Goal: Find specific page/section: Find specific page/section

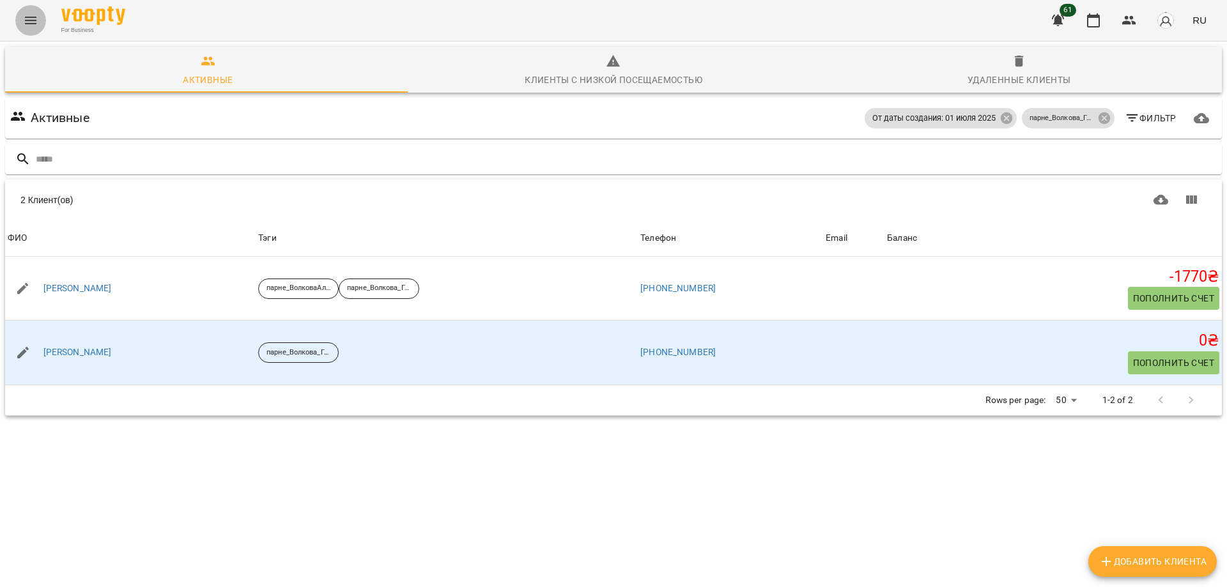
click at [31, 17] on icon "Menu" at bounding box center [30, 21] width 11 height 8
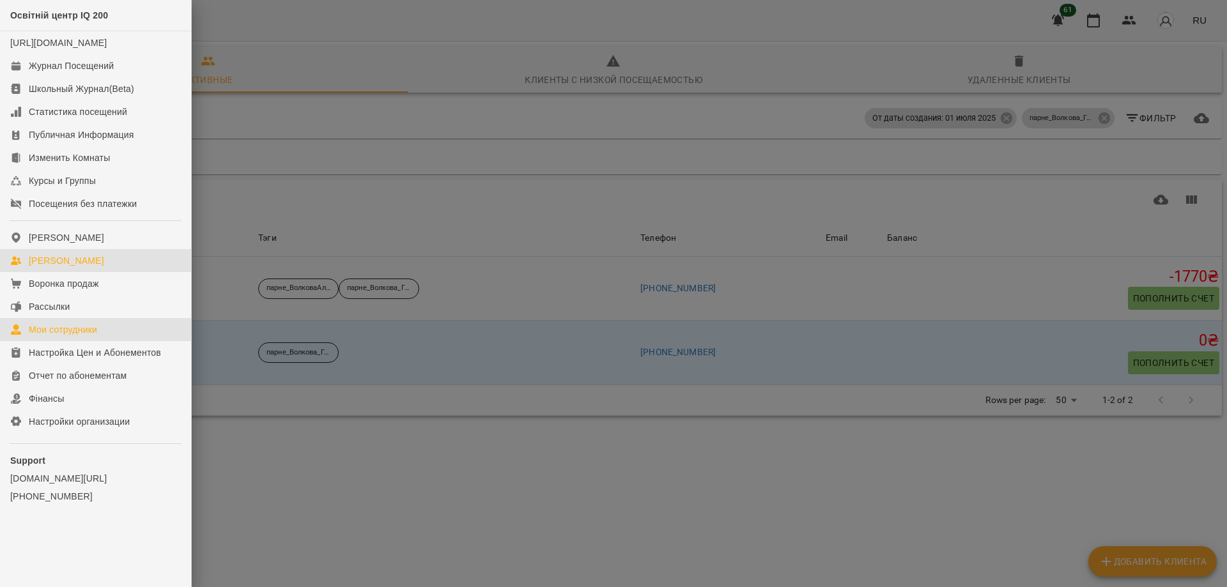
click at [73, 334] on link "Мои сотрудники" at bounding box center [95, 329] width 191 height 23
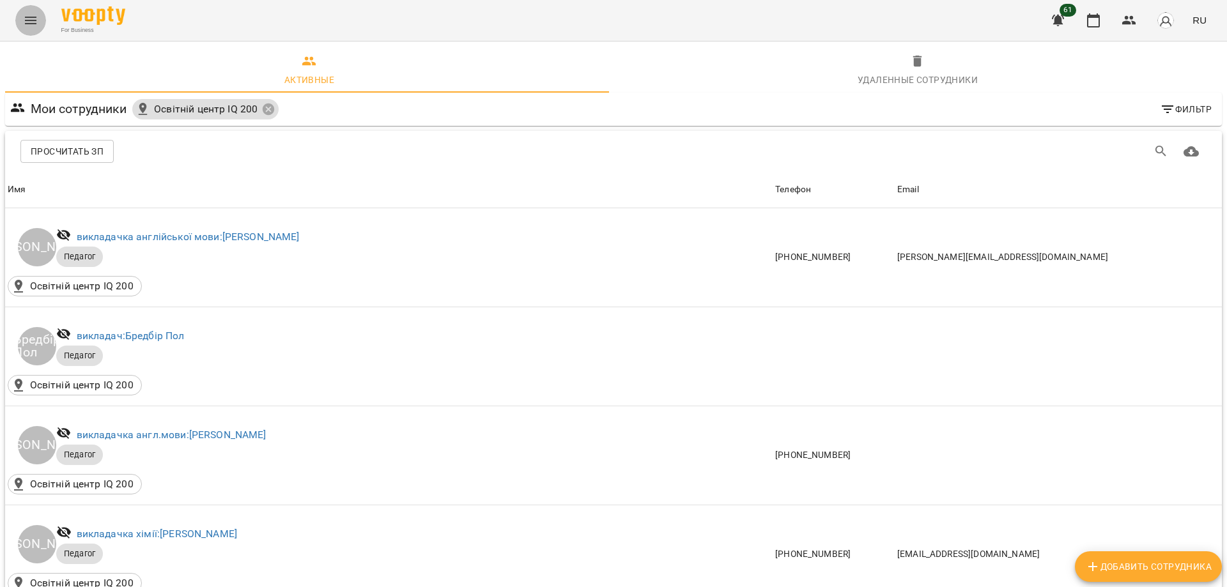
click at [33, 22] on icon "Menu" at bounding box center [30, 20] width 15 height 15
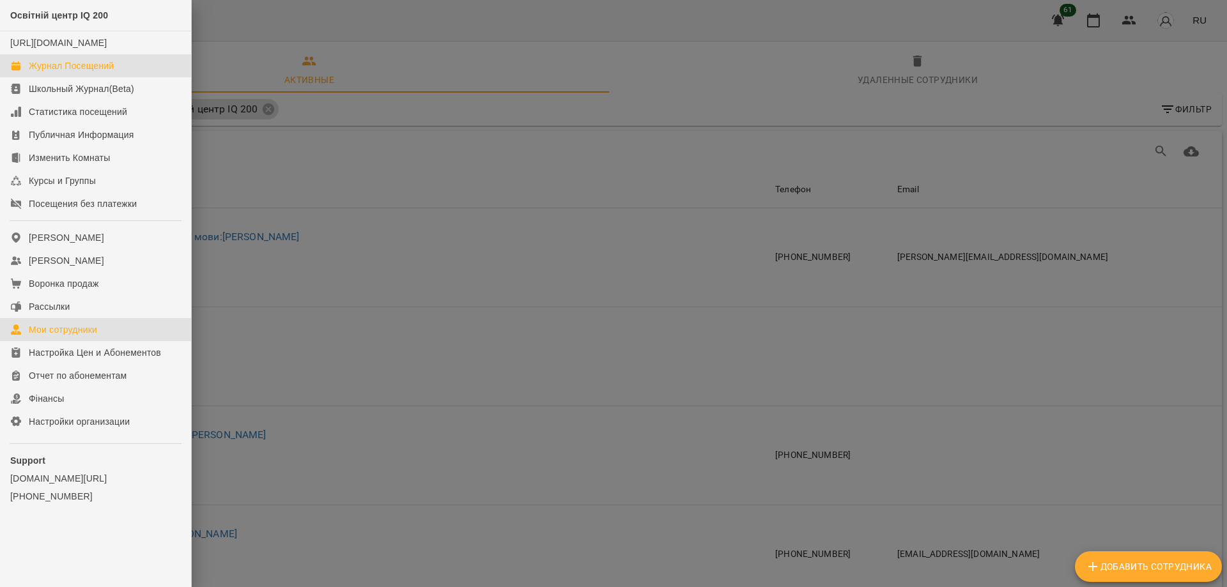
click at [59, 72] on div "Журнал Посещений" at bounding box center [71, 65] width 85 height 13
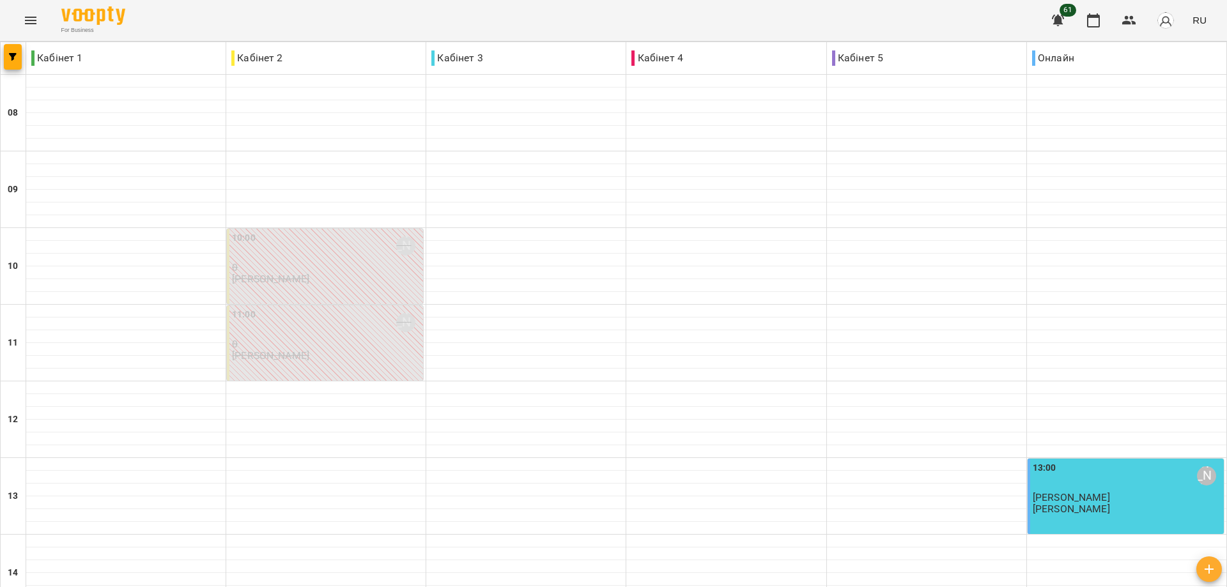
scroll to position [493, 0]
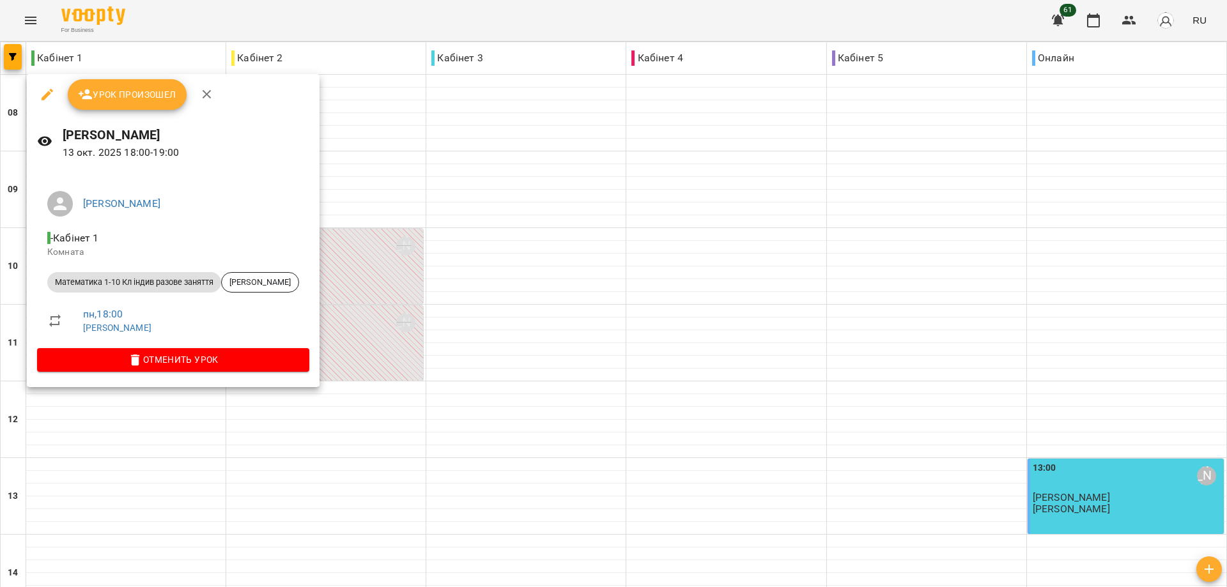
click at [349, 103] on div at bounding box center [613, 293] width 1227 height 587
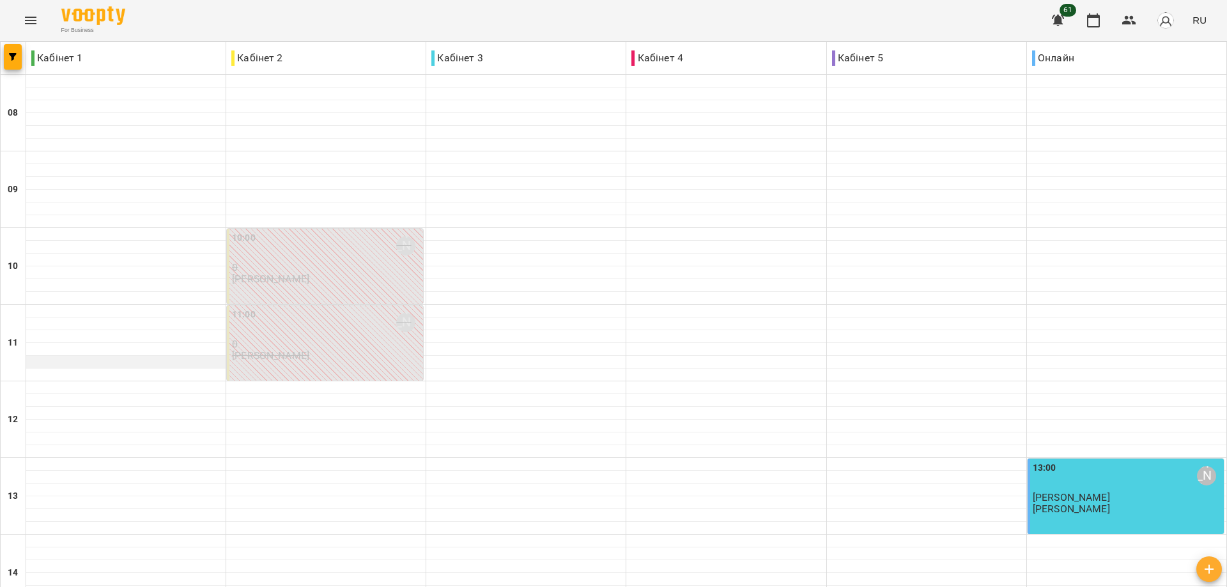
scroll to position [0, 0]
click at [30, 21] on icon "Menu" at bounding box center [30, 20] width 15 height 15
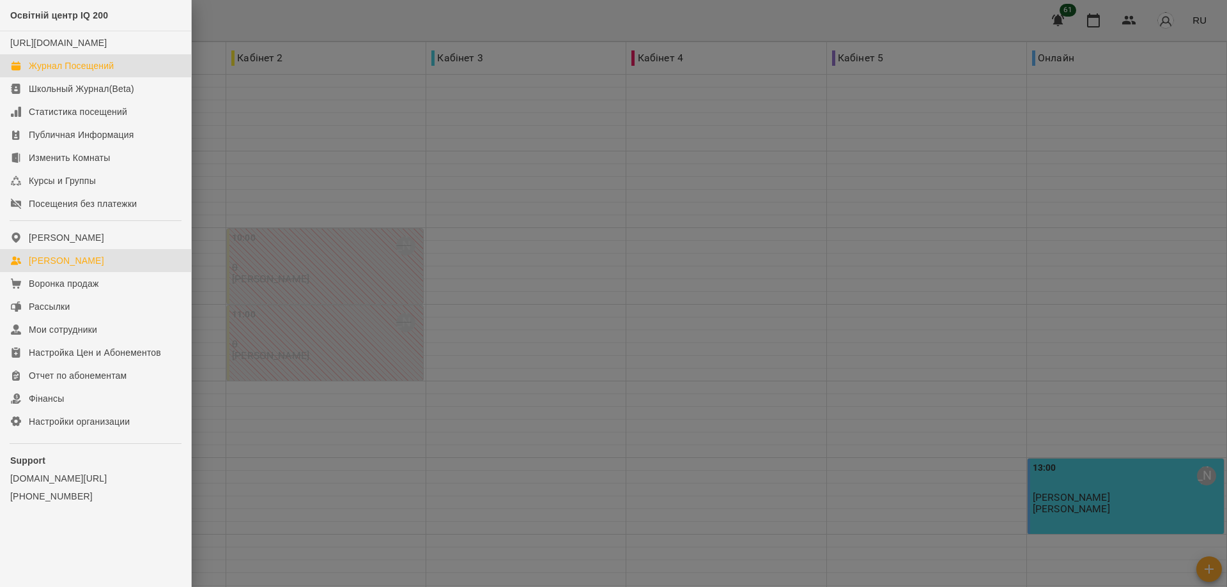
click at [66, 267] on div "[PERSON_NAME]" at bounding box center [66, 260] width 75 height 13
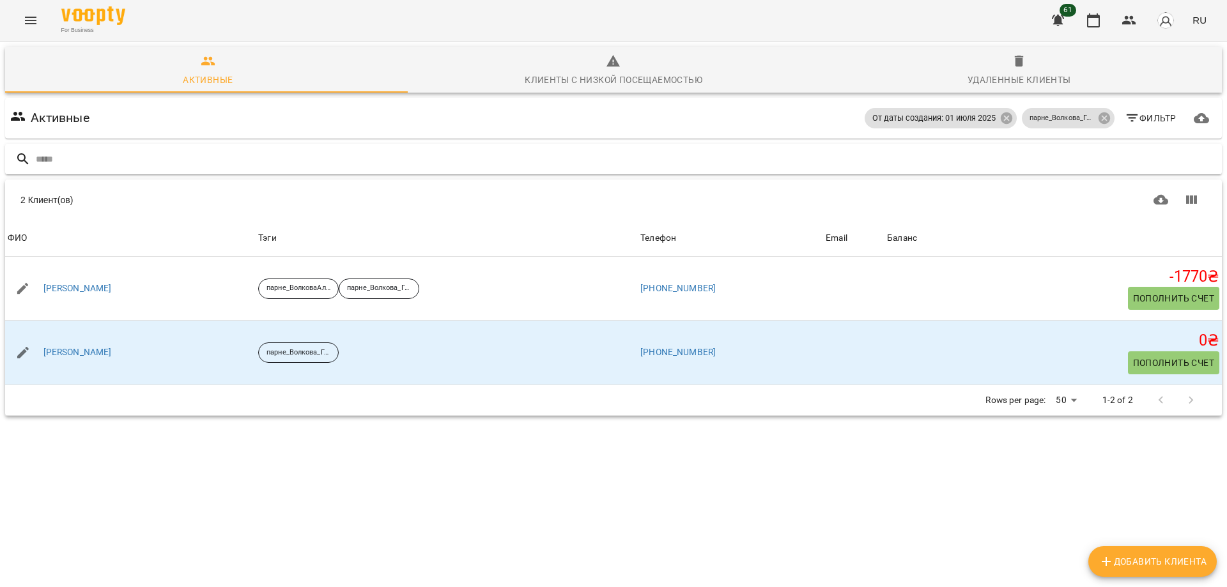
click at [66, 153] on input "text" at bounding box center [626, 159] width 1181 height 21
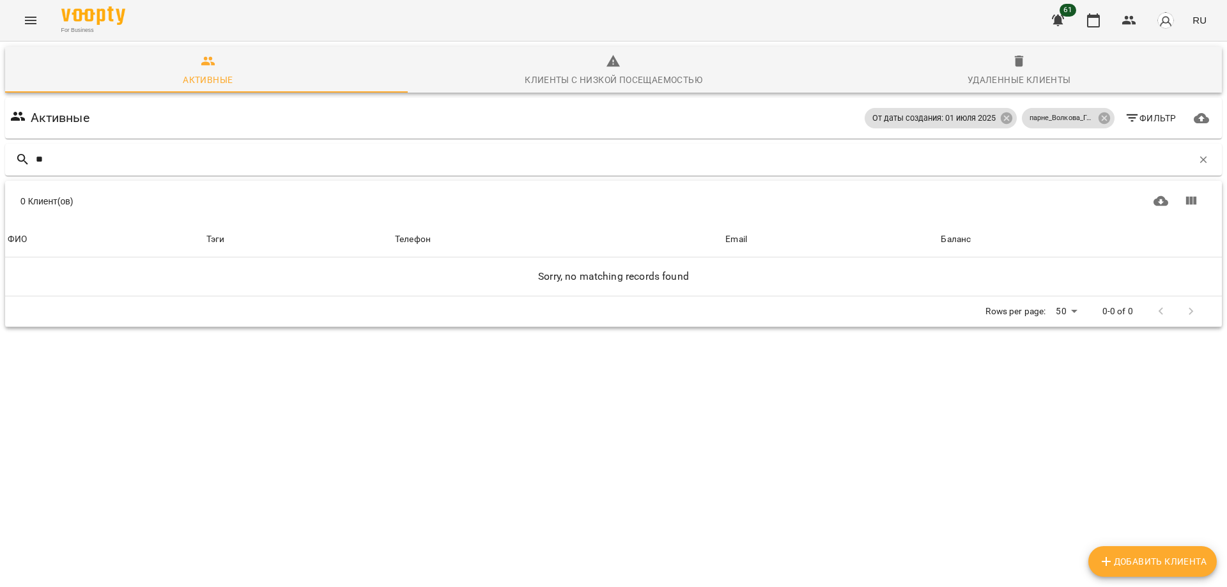
type input "*"
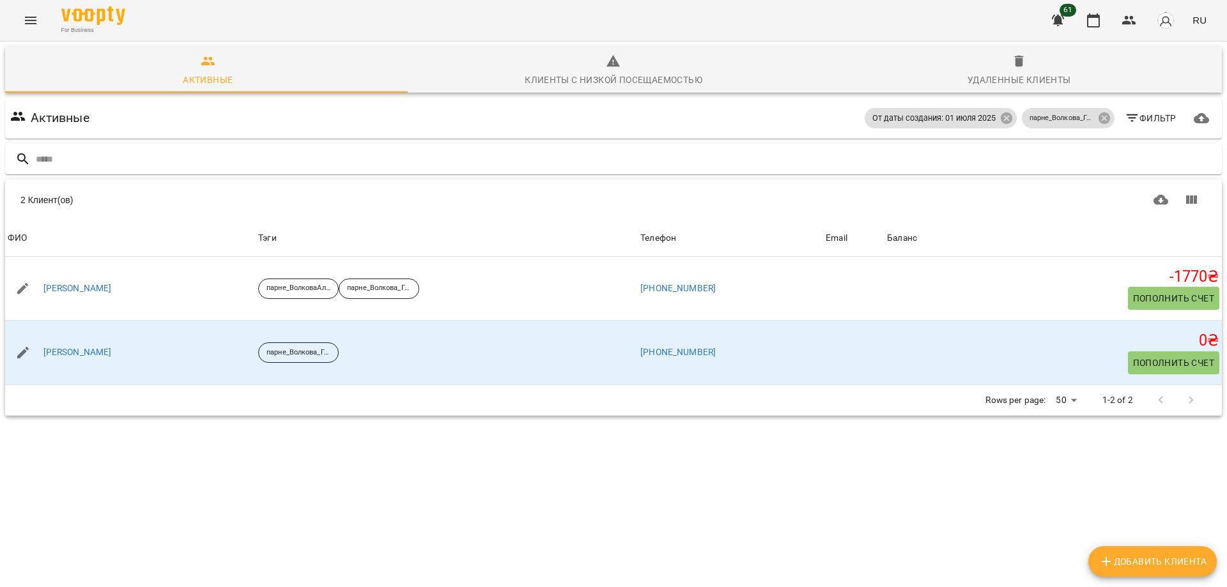
click at [57, 125] on h6 "Активные" at bounding box center [60, 118] width 59 height 20
click at [29, 21] on icon "Menu" at bounding box center [30, 20] width 15 height 15
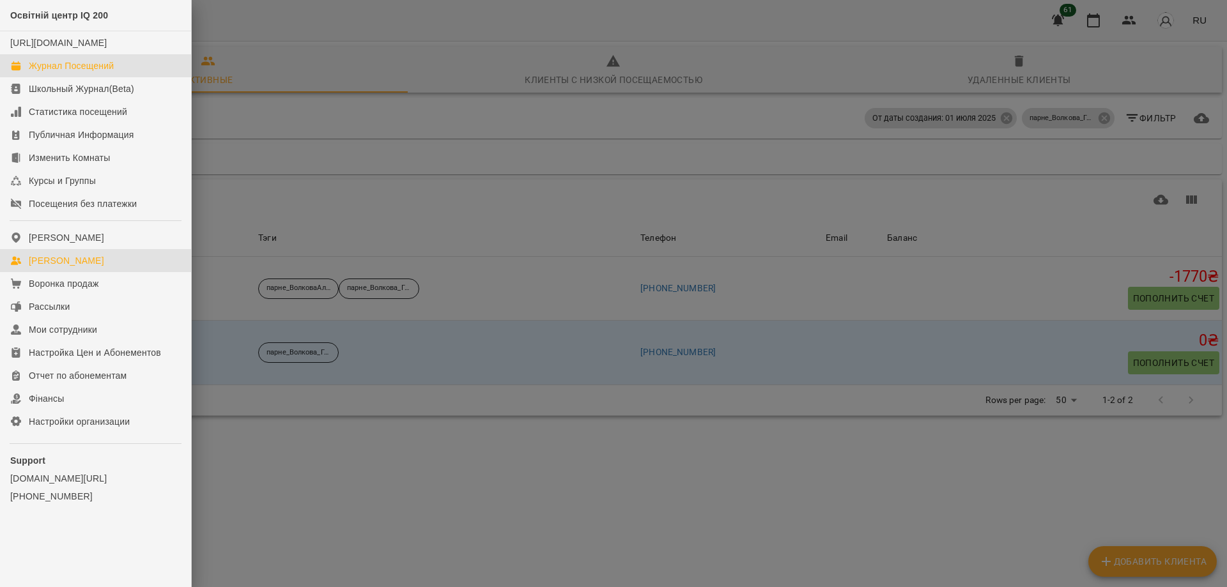
click at [87, 72] on div "Журнал Посещений" at bounding box center [71, 65] width 85 height 13
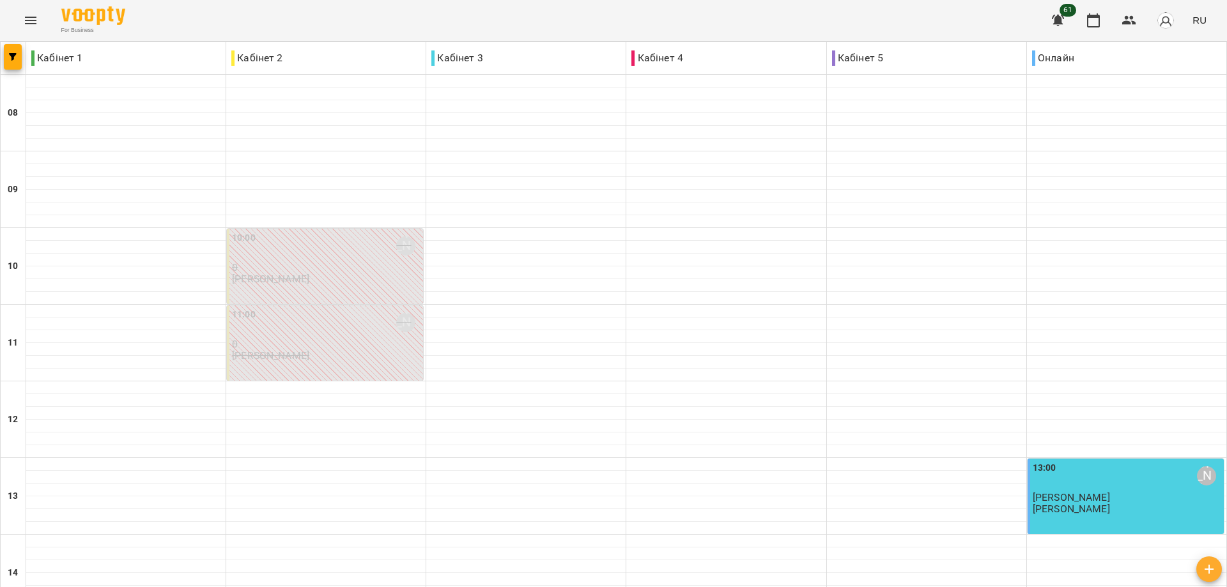
scroll to position [192, 0]
click at [1054, 491] on span "[PERSON_NAME]" at bounding box center [1070, 497] width 77 height 12
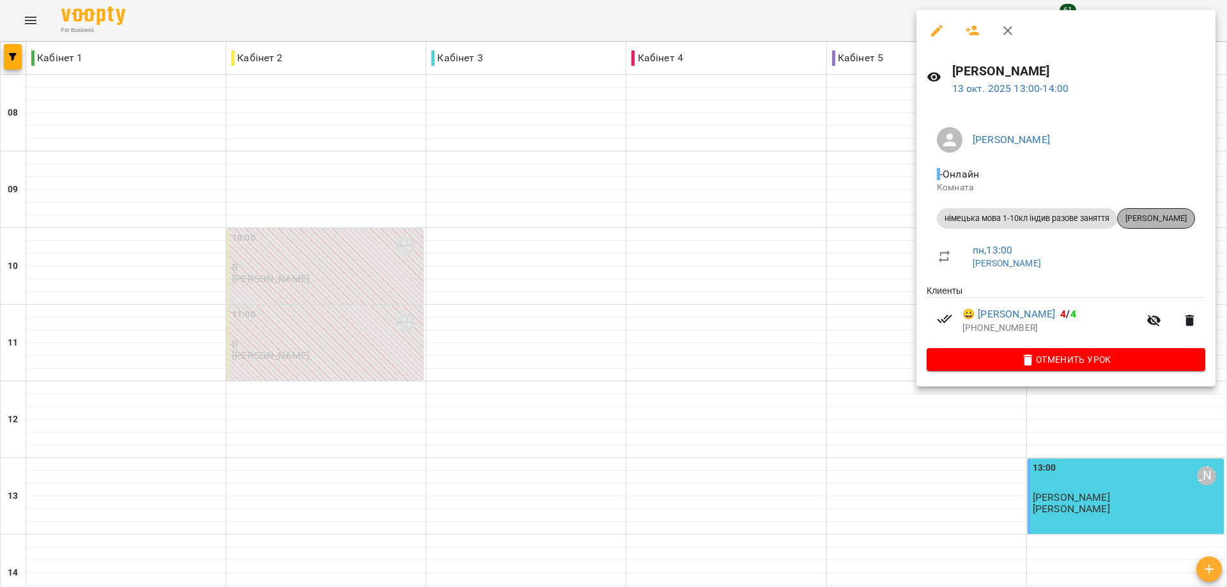
click at [1163, 210] on div "[PERSON_NAME]" at bounding box center [1156, 218] width 78 height 20
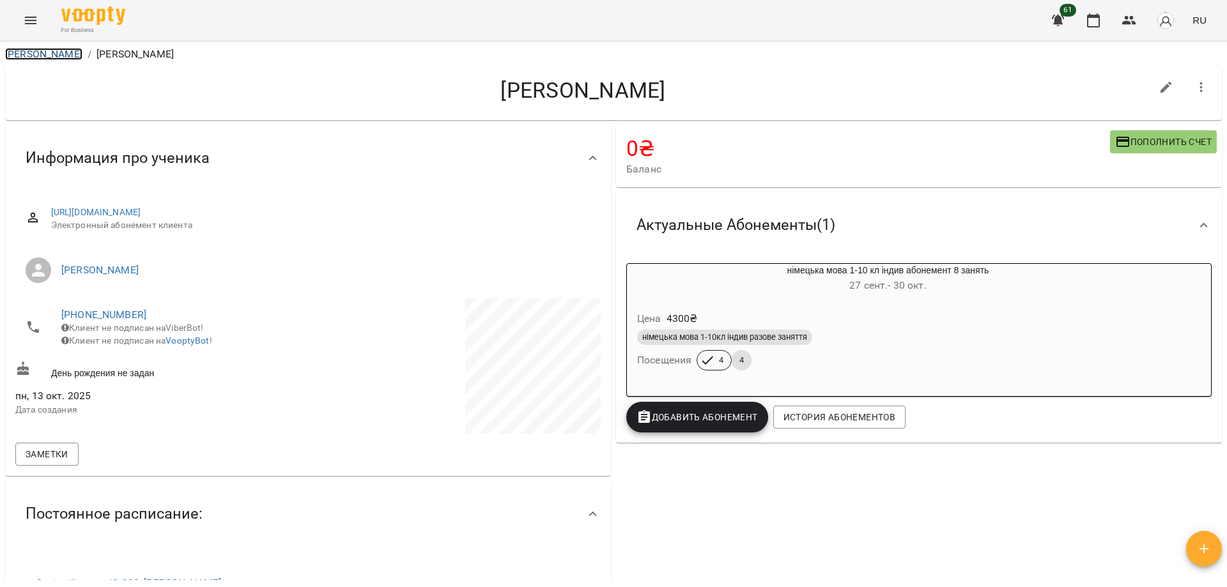
click at [29, 52] on link "[PERSON_NAME]" at bounding box center [43, 54] width 77 height 12
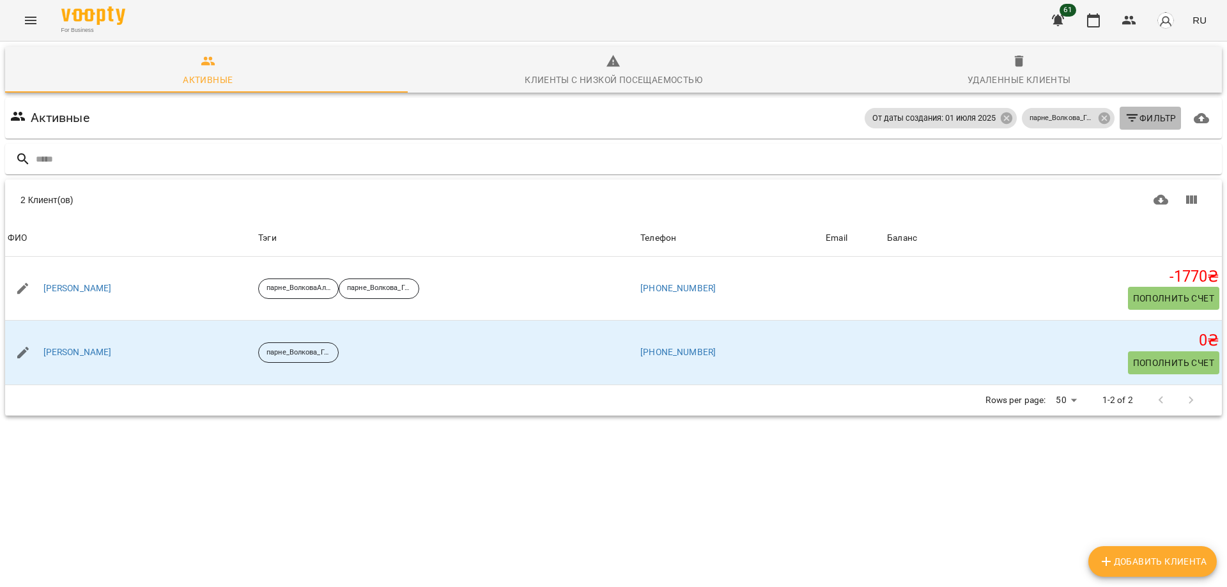
click at [1137, 116] on span "Фильтр" at bounding box center [1150, 118] width 52 height 15
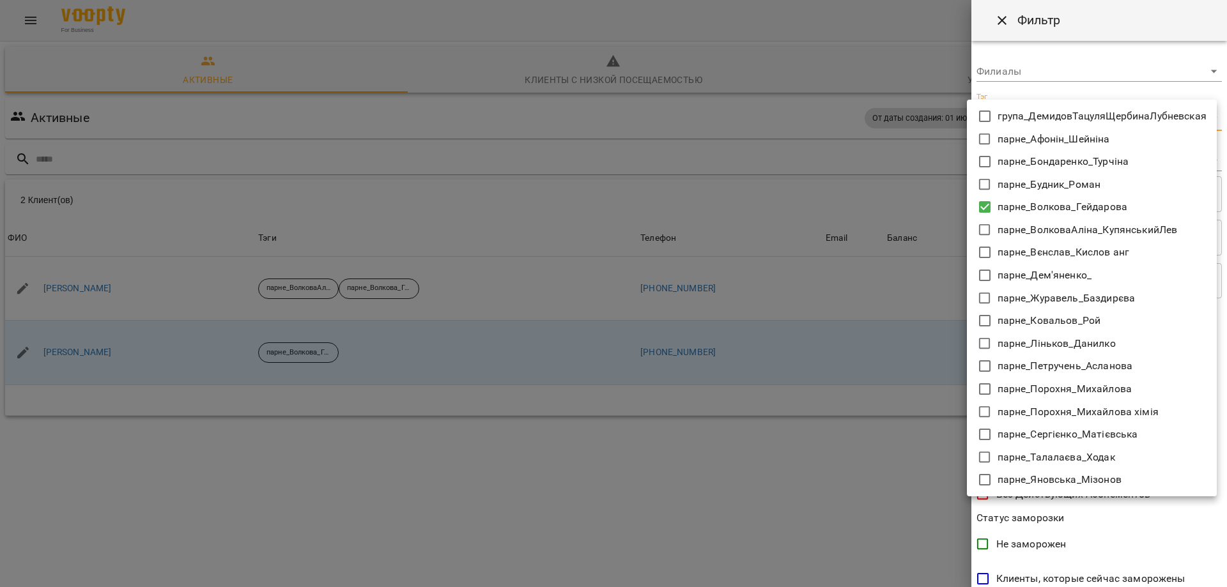
click at [1206, 114] on body "For Business 61 RU Активные Клиенты с низкой посещаемостью Удаленные клиенты Ак…" at bounding box center [613, 255] width 1227 height 510
click at [988, 206] on icon at bounding box center [984, 206] width 11 height 11
click at [918, 401] on div at bounding box center [613, 293] width 1227 height 587
click at [1199, 115] on body "For Business 61 RU Активные Клиенты с низкой посещаемостью Удаленные клиенты Ак…" at bounding box center [613, 255] width 1227 height 510
click at [988, 207] on icon at bounding box center [984, 206] width 11 height 11
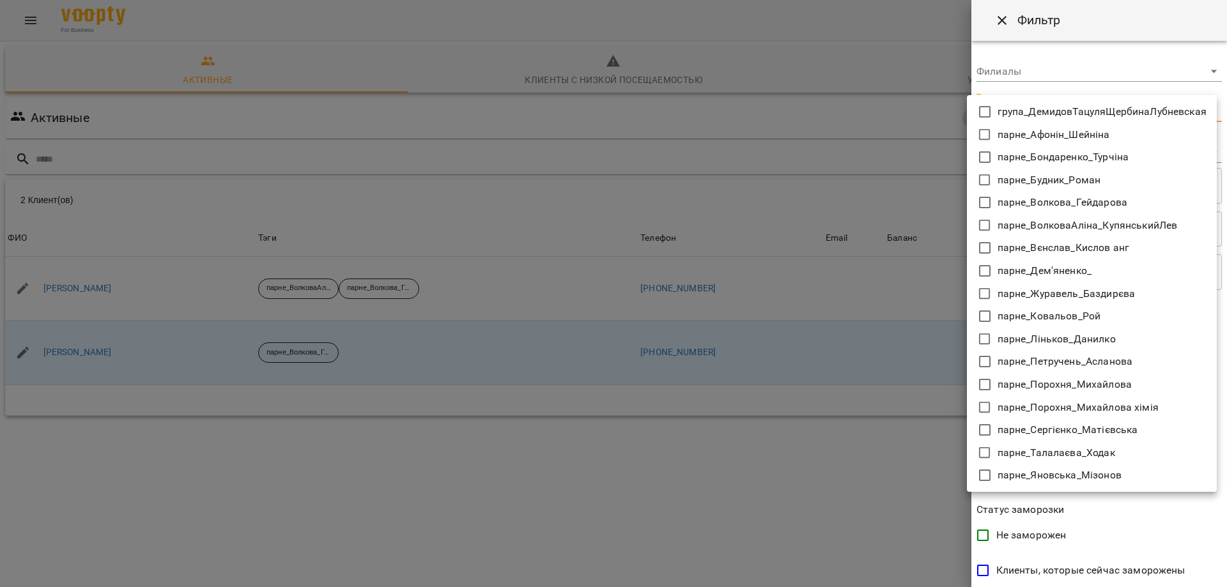
click at [835, 488] on div at bounding box center [613, 293] width 1227 height 587
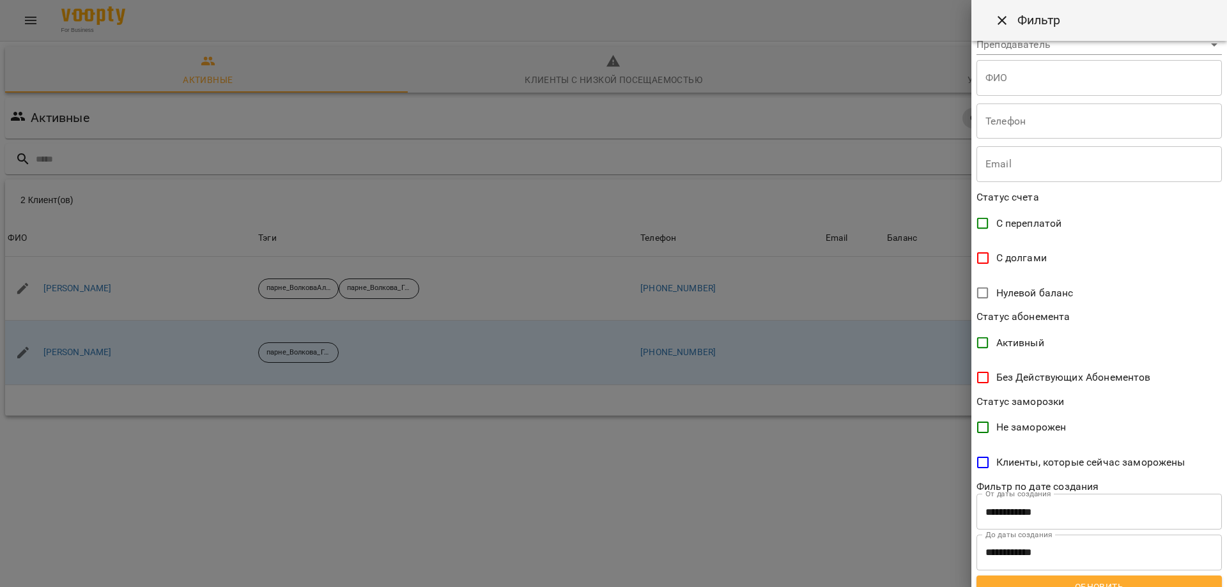
scroll to position [125, 0]
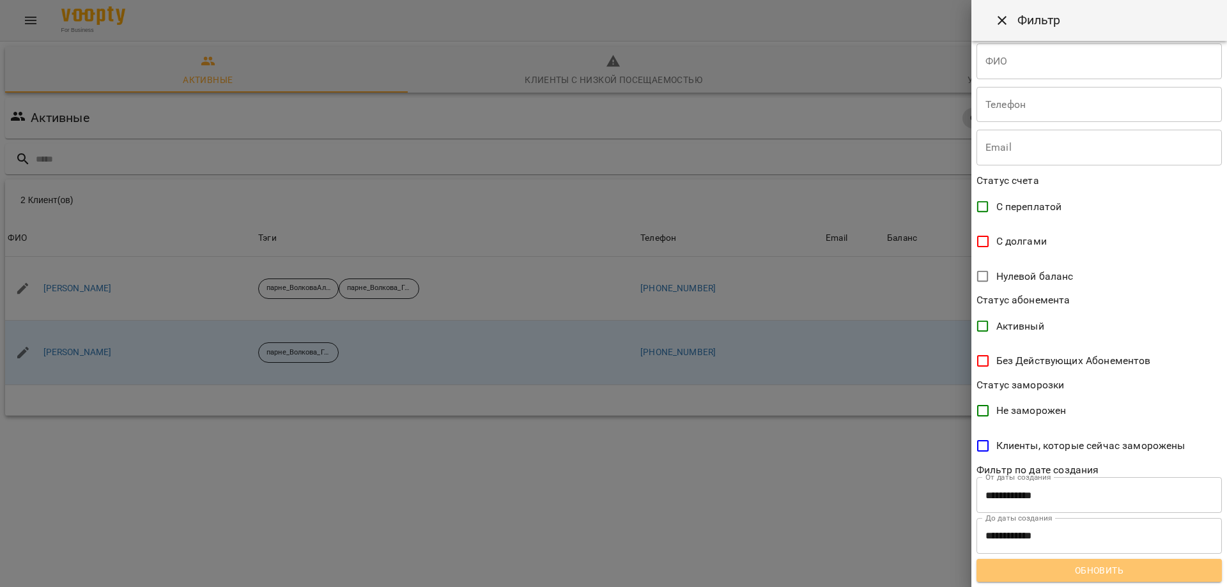
click at [1106, 569] on span "Обновить" at bounding box center [1098, 570] width 225 height 15
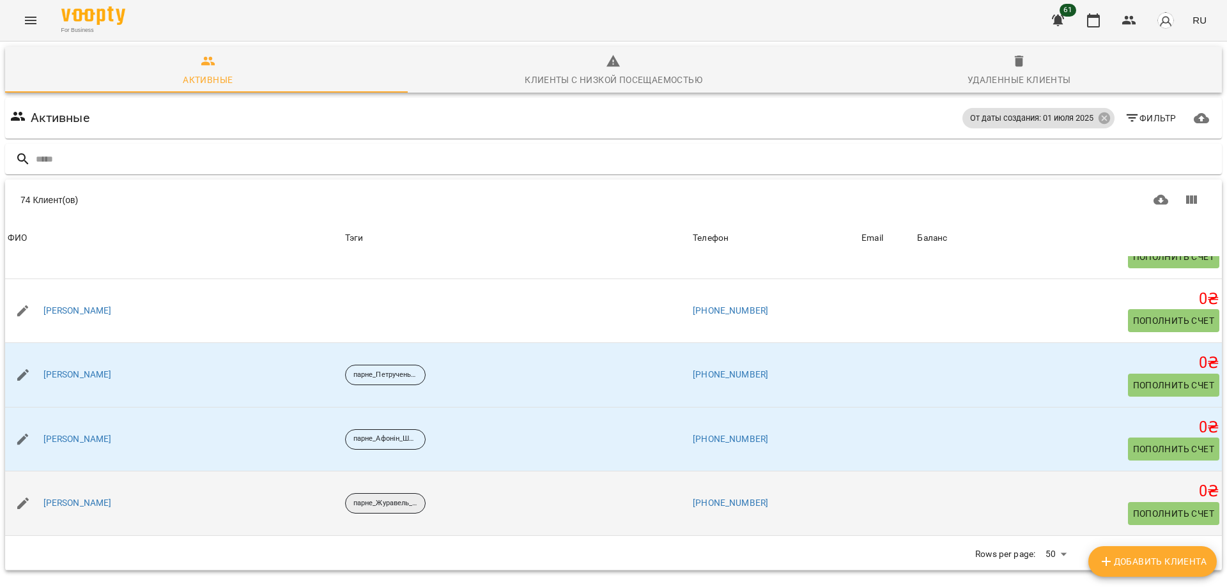
scroll to position [0, 0]
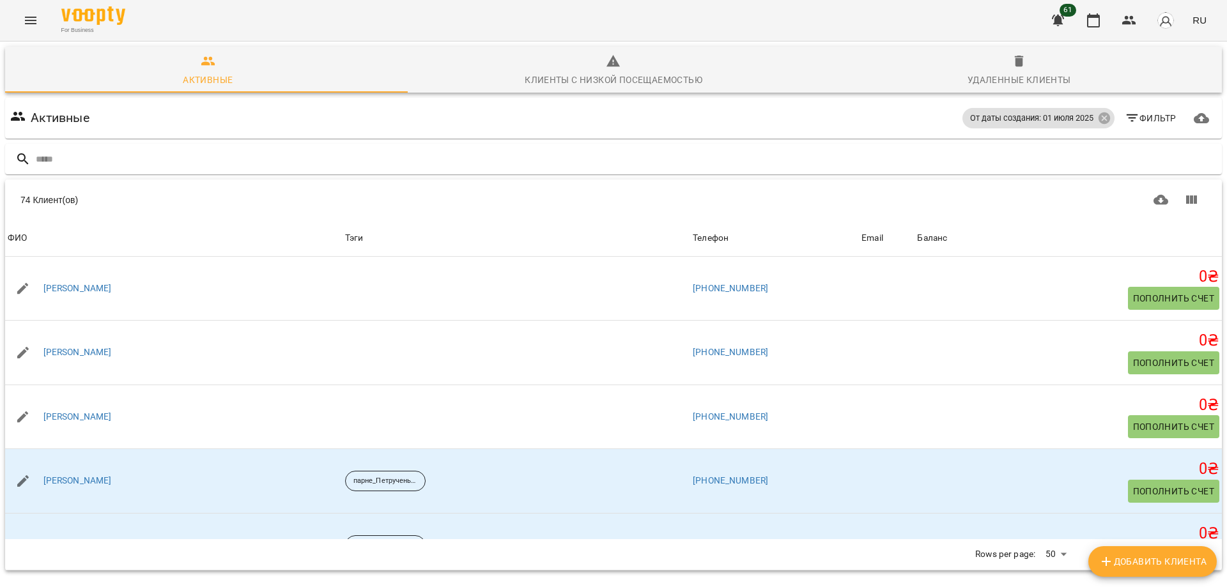
click at [31, 14] on icon "Menu" at bounding box center [30, 20] width 15 height 15
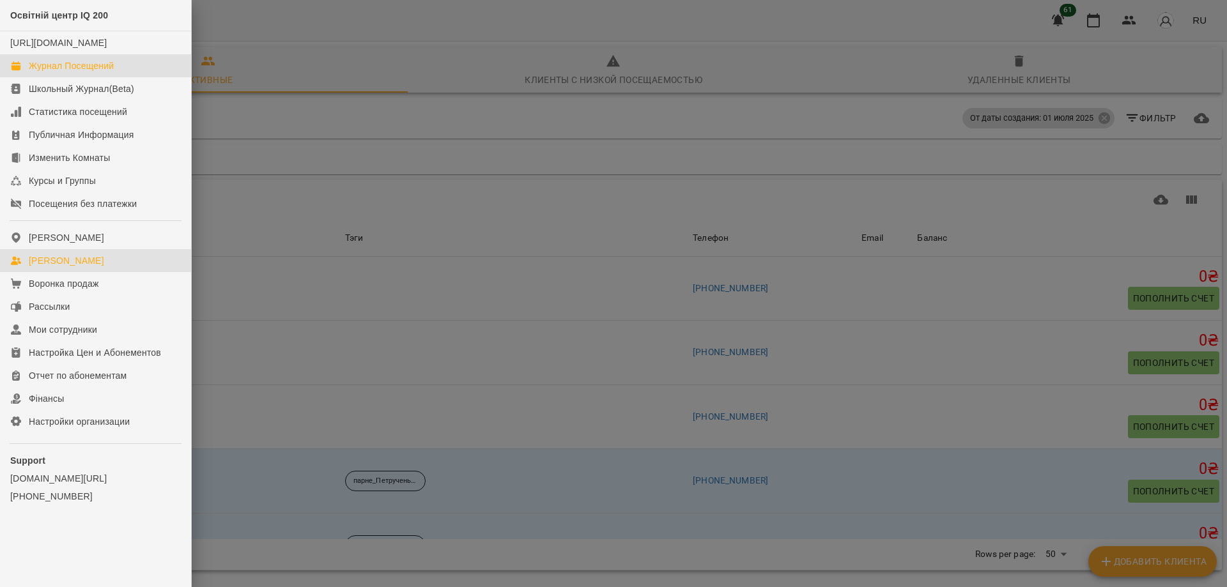
click at [77, 72] on div "Журнал Посещений" at bounding box center [71, 65] width 85 height 13
